Goal: Task Accomplishment & Management: Complete application form

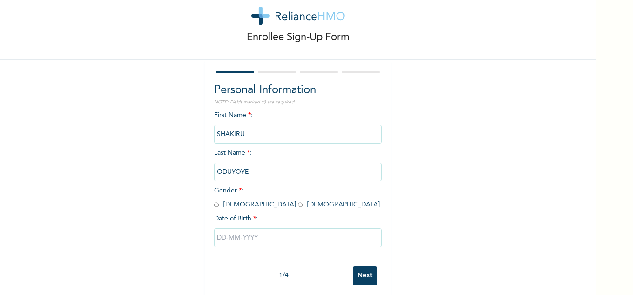
scroll to position [33, 0]
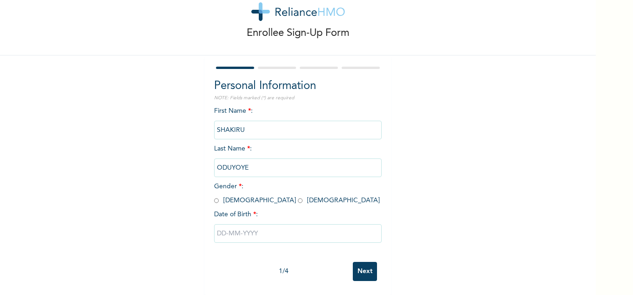
click at [214, 196] on input "radio" at bounding box center [216, 200] width 5 height 9
radio input "true"
click at [246, 229] on input "text" at bounding box center [298, 233] width 168 height 19
select select "8"
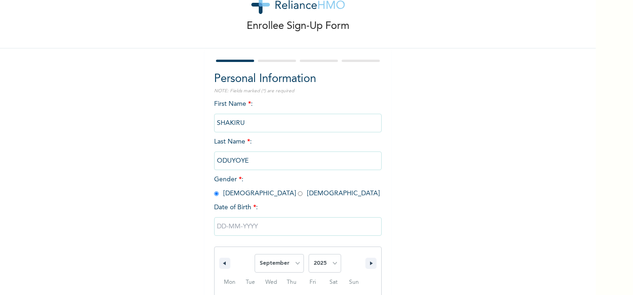
scroll to position [128, 0]
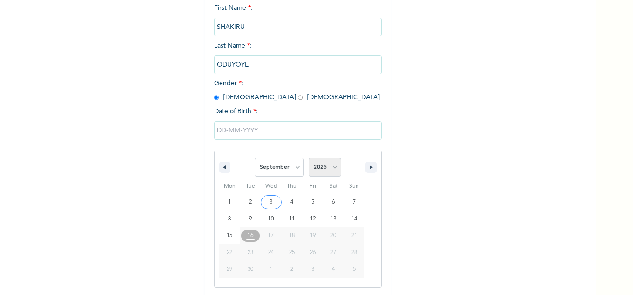
click at [331, 170] on select "2025 2024 2023 2022 2021 2020 2019 2018 2017 2016 2015 2014 2013 2012 2011 2010…" at bounding box center [325, 167] width 33 height 19
select select "1976"
click at [309, 158] on select "2025 2024 2023 2022 2021 2020 2019 2018 2017 2016 2015 2014 2013 2012 2011 2010…" at bounding box center [325, 167] width 33 height 19
click at [290, 169] on select "January February March April May June July August September October November De…" at bounding box center [279, 167] width 49 height 19
select select "1"
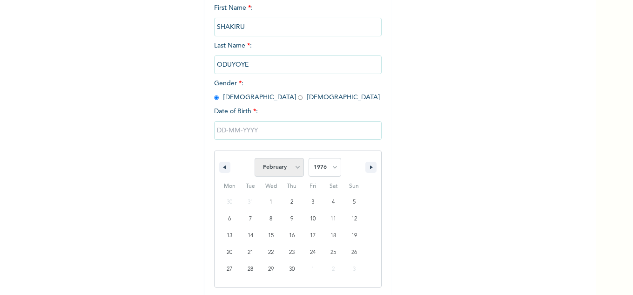
click at [255, 158] on select "January February March April May June July August September October November De…" at bounding box center [279, 167] width 49 height 19
type input "[DATE]"
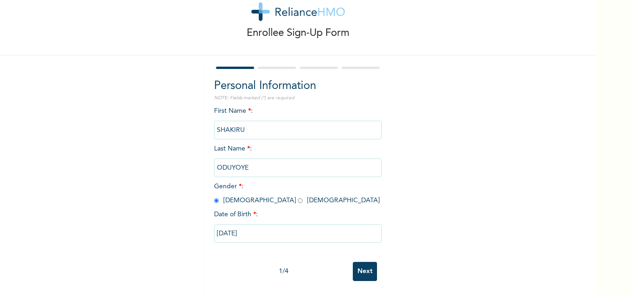
scroll to position [33, 0]
click at [363, 264] on input "Next" at bounding box center [365, 271] width 24 height 19
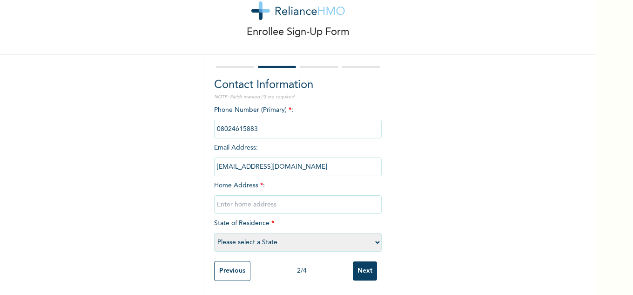
click at [273, 199] on input "text" at bounding box center [298, 204] width 168 height 19
type input "N0,[STREET_ADDRESS][PERSON_NAME]"
click at [371, 237] on select "Please select a State [PERSON_NAME] (FCT) [PERSON_NAME] Ibom [GEOGRAPHIC_DATA] …" at bounding box center [298, 242] width 168 height 19
select select "25"
click at [214, 233] on select "Please select a State [PERSON_NAME] (FCT) [PERSON_NAME] Ibom [GEOGRAPHIC_DATA] …" at bounding box center [298, 242] width 168 height 19
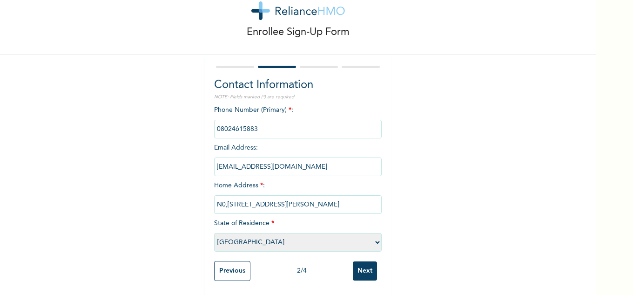
scroll to position [34, 0]
click at [358, 263] on input "Next" at bounding box center [365, 270] width 24 height 19
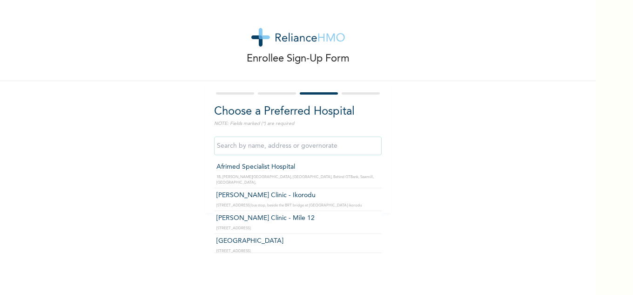
click at [294, 144] on input "text" at bounding box center [298, 145] width 168 height 19
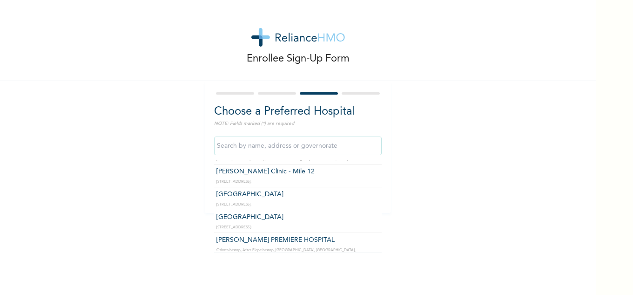
scroll to position [93, 0]
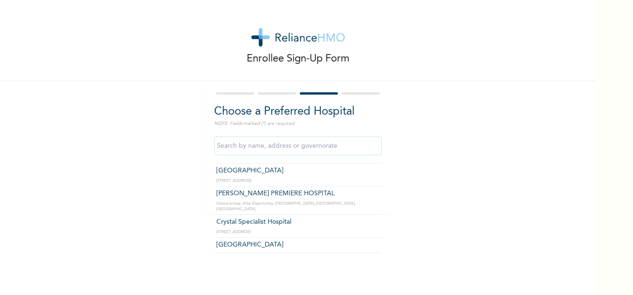
type input "Crystal Specialist Hospital"
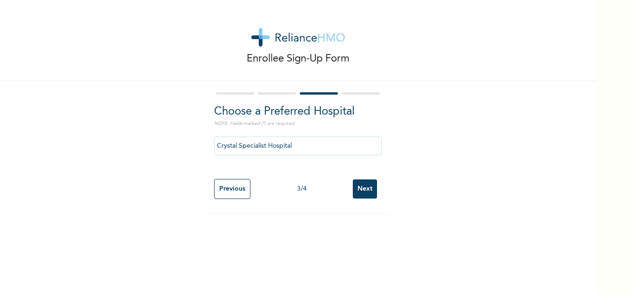
click at [358, 187] on input "Next" at bounding box center [365, 188] width 24 height 19
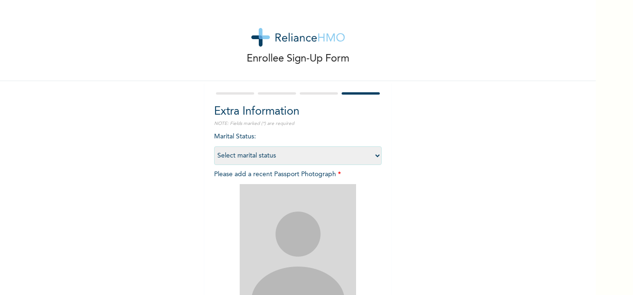
click at [371, 154] on select "Select marital status [DEMOGRAPHIC_DATA] Married [DEMOGRAPHIC_DATA] Widow/[DEMO…" at bounding box center [298, 155] width 168 height 19
select select "2"
click at [214, 146] on select "Select marital status [DEMOGRAPHIC_DATA] Married [DEMOGRAPHIC_DATA] Widow/[DEMO…" at bounding box center [298, 155] width 168 height 19
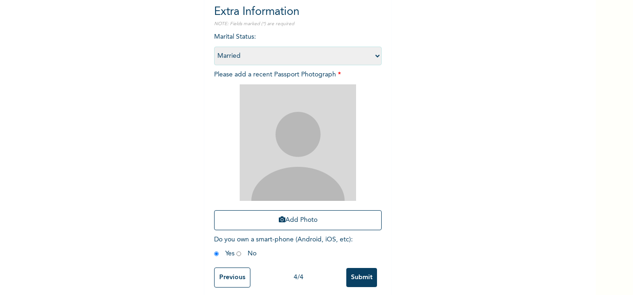
scroll to position [113, 0]
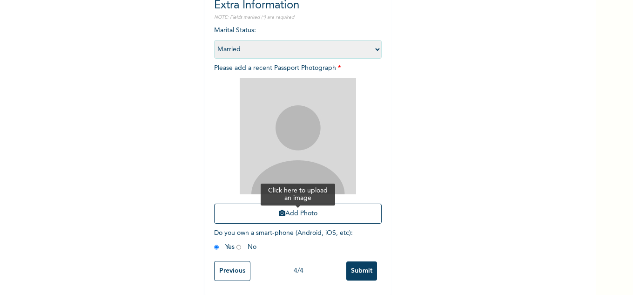
click at [304, 207] on button "Add Photo" at bounding box center [298, 213] width 168 height 20
click at [295, 207] on button "Add Photo" at bounding box center [298, 213] width 168 height 20
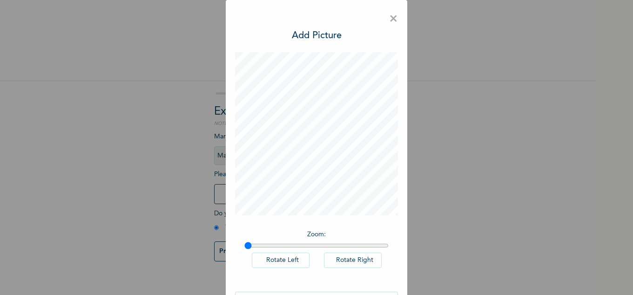
scroll to position [0, 0]
click at [323, 36] on h3 "Add Picture" at bounding box center [317, 36] width 50 height 14
click at [499, 121] on div "× Add Picture Zoom : Rotate Left Rotate Right DONE" at bounding box center [316, 147] width 633 height 295
click at [394, 21] on span "×" at bounding box center [393, 19] width 9 height 20
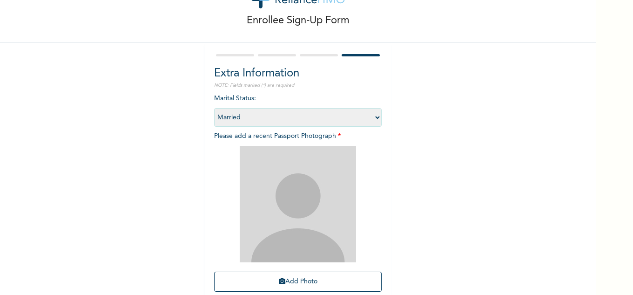
scroll to position [47, 0]
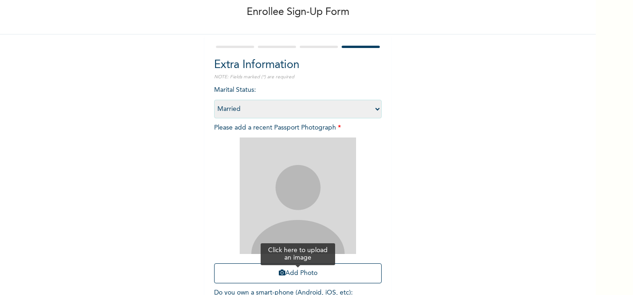
click at [280, 270] on icon "button" at bounding box center [282, 272] width 7 height 7
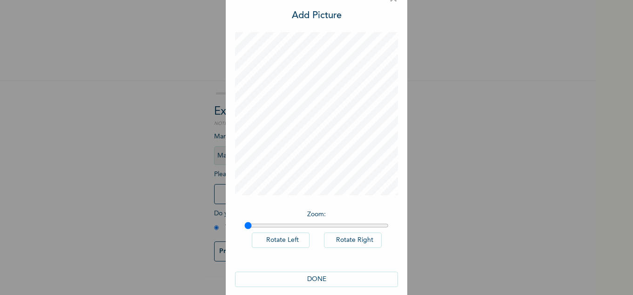
scroll to position [30, 0]
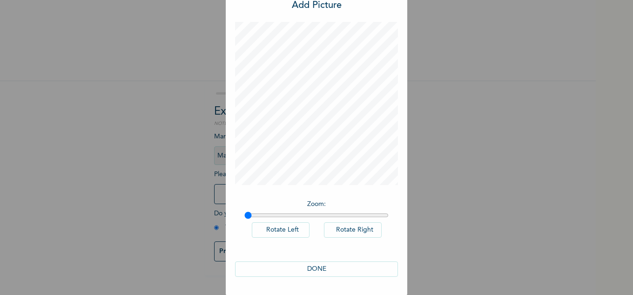
click at [313, 265] on button "DONE" at bounding box center [316, 268] width 163 height 15
click at [313, 269] on button "DONE" at bounding box center [316, 268] width 163 height 15
click at [317, 204] on p "Zoom :" at bounding box center [316, 204] width 144 height 10
drag, startPoint x: 243, startPoint y: 213, endPoint x: 272, endPoint y: 214, distance: 29.3
click at [272, 214] on input "range" at bounding box center [316, 214] width 144 height 7
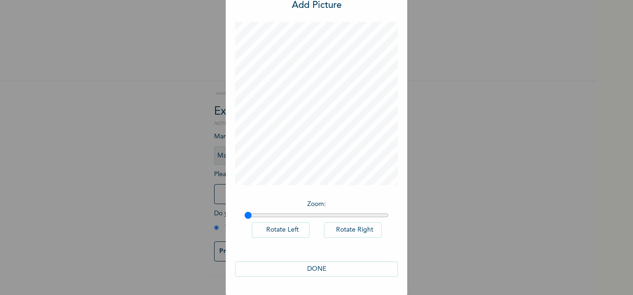
drag, startPoint x: 272, startPoint y: 215, endPoint x: 239, endPoint y: 214, distance: 33.1
type input "1"
click at [244, 214] on input "range" at bounding box center [316, 214] width 144 height 7
click at [279, 232] on button "Rotate Left" at bounding box center [281, 229] width 58 height 15
click at [280, 230] on button "Rotate Left" at bounding box center [281, 229] width 58 height 15
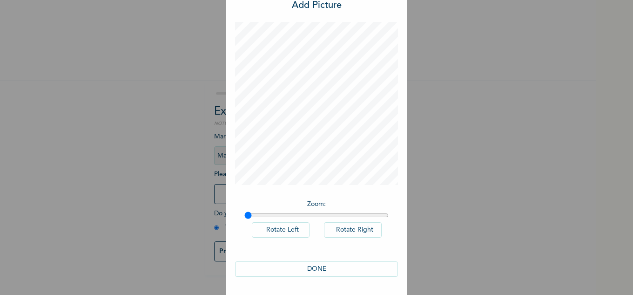
click at [345, 229] on button "Rotate Right" at bounding box center [353, 229] width 58 height 15
click at [346, 228] on button "Rotate Right" at bounding box center [353, 229] width 58 height 15
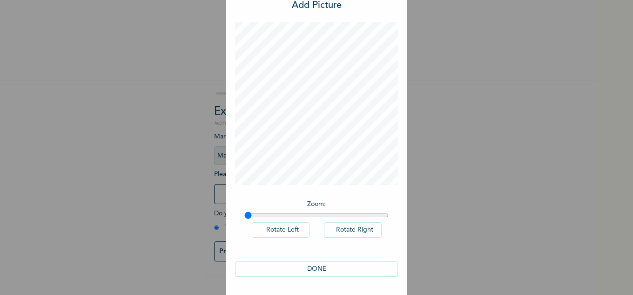
click at [319, 7] on h3 "Add Picture" at bounding box center [317, 6] width 50 height 14
click at [319, 270] on button "DONE" at bounding box center [316, 268] width 163 height 15
click at [318, 270] on button "DONE" at bounding box center [316, 268] width 163 height 15
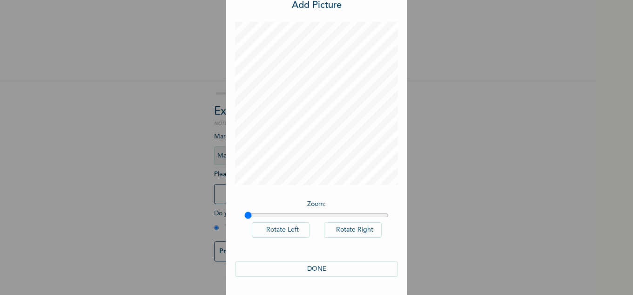
click at [318, 269] on button "DONE" at bounding box center [316, 268] width 163 height 15
click at [317, 267] on button "DONE" at bounding box center [316, 268] width 163 height 15
click at [317, 265] on button "DONE" at bounding box center [316, 268] width 163 height 15
click at [317, 264] on button "DONE" at bounding box center [316, 268] width 163 height 15
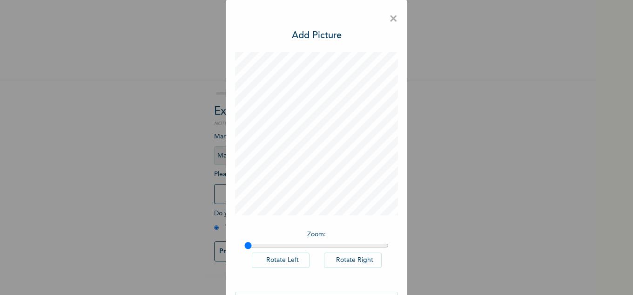
click at [340, 36] on div "× Add Picture Zoom : Rotate Left Rotate Right DONE" at bounding box center [317, 162] width 182 height 325
click at [333, 36] on h3 "Add Picture" at bounding box center [317, 36] width 50 height 14
drag, startPoint x: 330, startPoint y: 40, endPoint x: 393, endPoint y: 18, distance: 67.3
click at [393, 18] on span "×" at bounding box center [393, 19] width 9 height 20
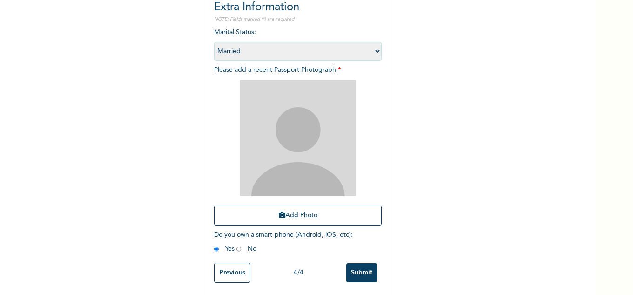
scroll to position [113, 0]
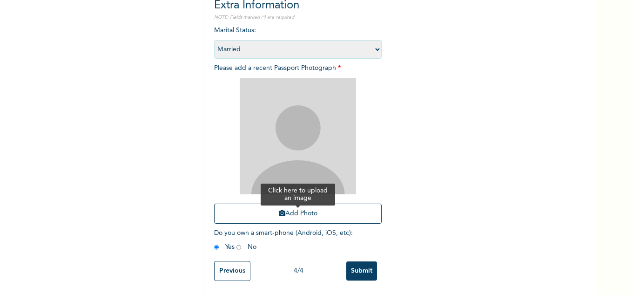
click at [303, 209] on button "Add Photo" at bounding box center [298, 213] width 168 height 20
click at [279, 209] on icon "button" at bounding box center [282, 212] width 7 height 7
click at [244, 65] on span "Please add a recent Passport Photograph * Add Photo" at bounding box center [298, 146] width 168 height 163
click at [277, 65] on span "Please add a recent Passport Photograph * Add Photo" at bounding box center [298, 146] width 168 height 163
click at [342, 62] on div "Marital Status : Select marital status [DEMOGRAPHIC_DATA] Married [DEMOGRAPHIC_…" at bounding box center [298, 141] width 168 height 230
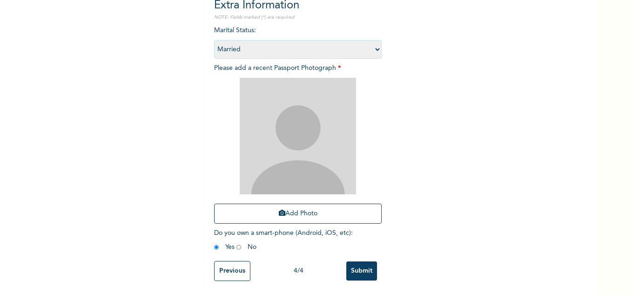
click at [363, 266] on input "Submit" at bounding box center [361, 270] width 31 height 19
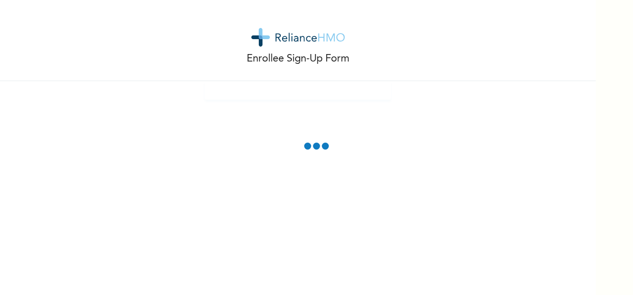
scroll to position [61, 0]
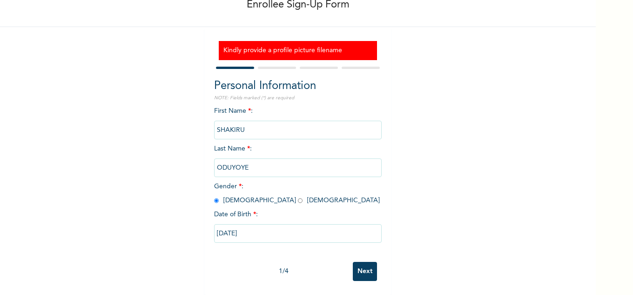
click at [305, 46] on h3 "Kindly provide a profile picture filename" at bounding box center [297, 51] width 149 height 10
click at [355, 266] on input "Next" at bounding box center [365, 271] width 24 height 19
select select "25"
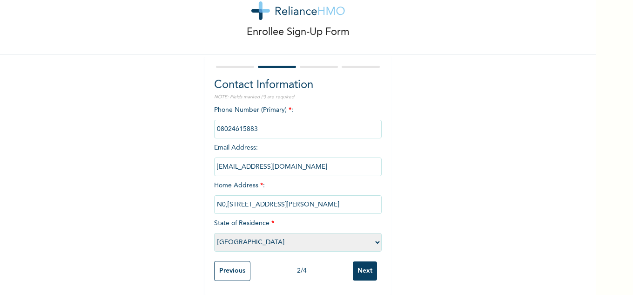
scroll to position [34, 0]
click at [365, 266] on input "Next" at bounding box center [365, 270] width 24 height 19
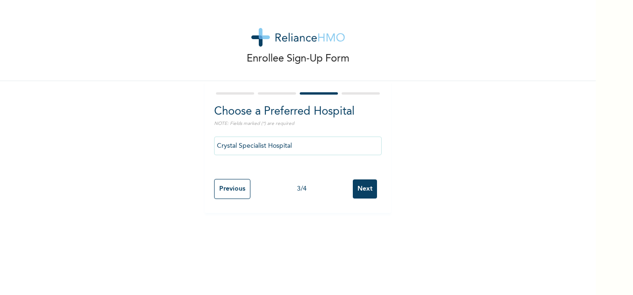
click at [363, 190] on input "Next" at bounding box center [365, 188] width 24 height 19
select select "2"
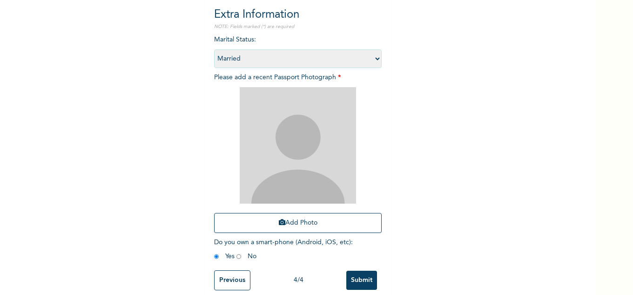
scroll to position [113, 0]
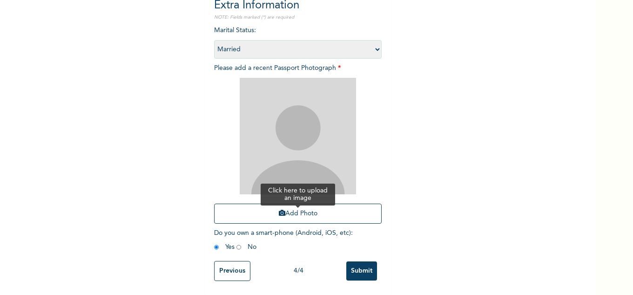
click at [299, 208] on button "Add Photo" at bounding box center [298, 213] width 168 height 20
click at [291, 206] on button "Add Photo" at bounding box center [298, 213] width 168 height 20
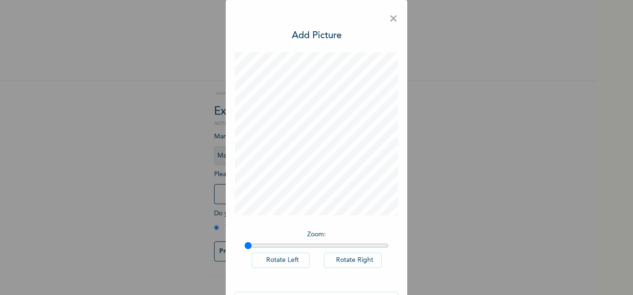
scroll to position [30, 0]
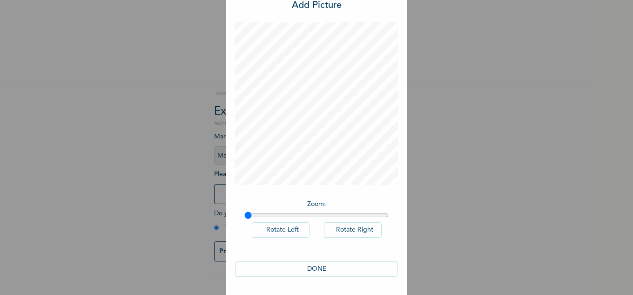
click at [309, 266] on button "DONE" at bounding box center [316, 268] width 163 height 15
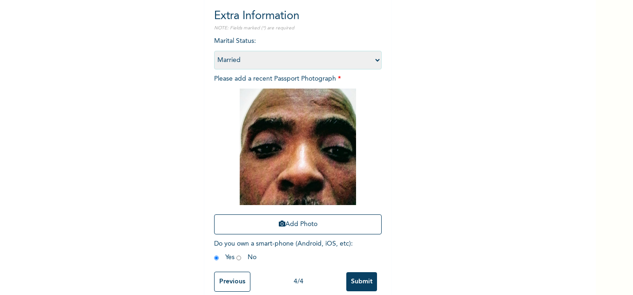
scroll to position [113, 0]
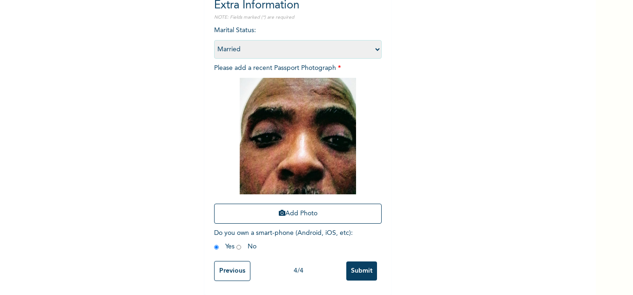
click at [357, 263] on input "Submit" at bounding box center [361, 270] width 31 height 19
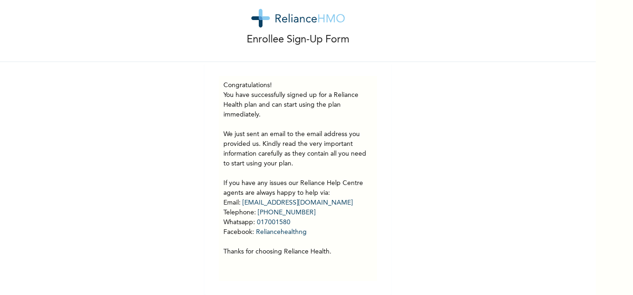
scroll to position [0, 0]
